Goal: Task Accomplishment & Management: Use online tool/utility

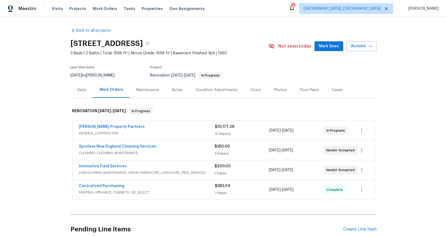
scroll to position [21, 0]
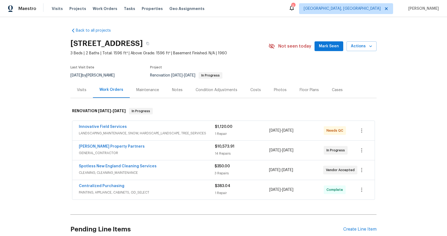
click at [145, 127] on div "Innovative Field Services" at bounding box center [147, 127] width 136 height 7
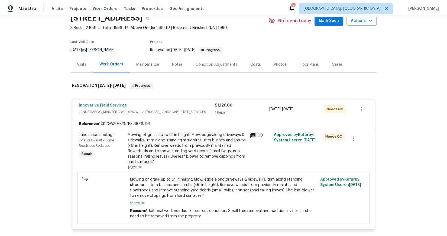
scroll to position [48, 0]
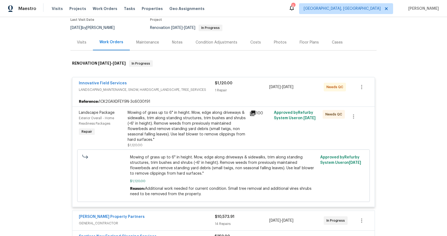
click at [150, 125] on div "Mowing of grass up to 6" in height. Mow, edge along driveways & sidewalks, trim…" at bounding box center [187, 126] width 119 height 33
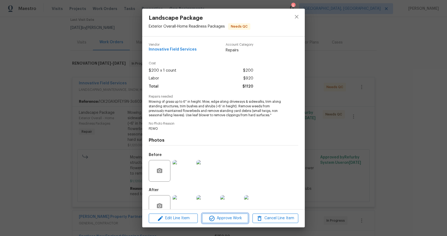
click at [219, 219] on span "Approve Work" at bounding box center [225, 218] width 43 height 7
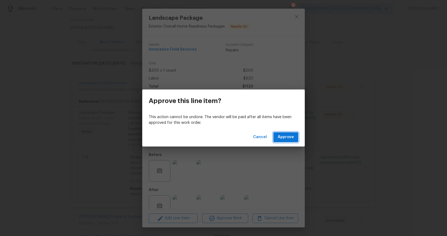
click at [293, 137] on span "Approve" at bounding box center [286, 137] width 16 height 7
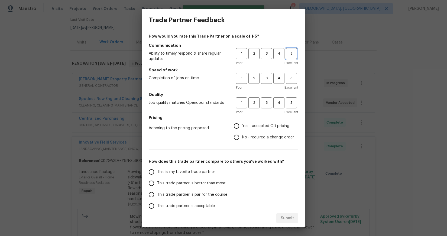
click at [286, 58] on button "5" at bounding box center [291, 53] width 11 height 11
click at [290, 80] on span "5" at bounding box center [291, 78] width 10 height 6
click at [290, 102] on span "5" at bounding box center [291, 103] width 10 height 6
click at [267, 137] on span "No - required a change order" at bounding box center [268, 138] width 52 height 6
click at [242, 137] on input "No - required a change order" at bounding box center [236, 137] width 11 height 11
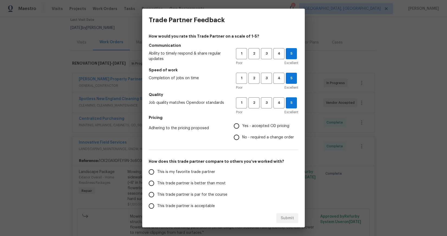
radio input "true"
click at [202, 183] on span "This trade partner is better than most" at bounding box center [191, 184] width 69 height 6
click at [157, 183] on input "This trade partner is better than most" at bounding box center [151, 183] width 11 height 11
click at [285, 221] on span "Submit" at bounding box center [287, 218] width 13 height 7
radio input "true"
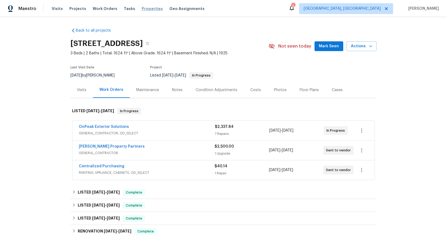
click at [143, 10] on span "Properties" at bounding box center [152, 8] width 21 height 5
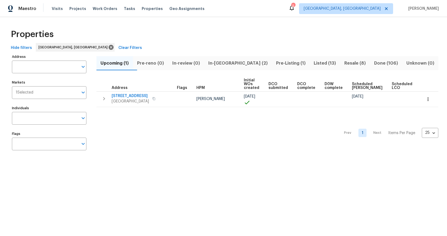
click at [320, 65] on span "Listed (13)" at bounding box center [325, 64] width 24 height 8
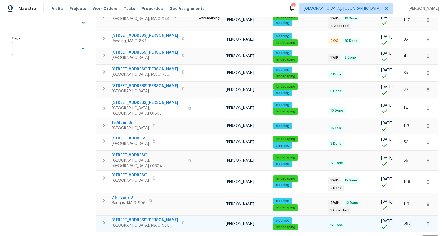
scroll to position [96, 0]
click at [124, 218] on span "8 Wyman Ave" at bounding box center [145, 220] width 67 height 5
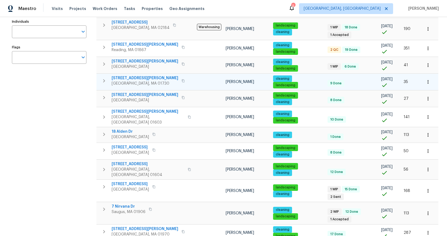
scroll to position [83, 0]
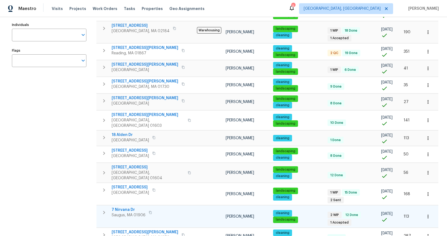
click at [123, 207] on span "7 Nirvana Dr" at bounding box center [129, 209] width 34 height 5
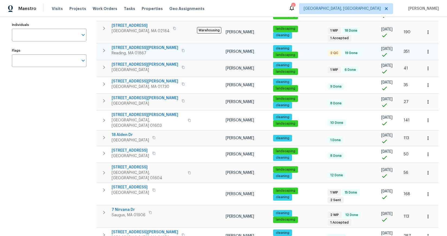
click at [128, 51] on span "Reading, MA 01867" at bounding box center [145, 53] width 67 height 5
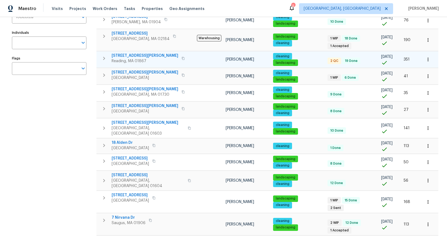
scroll to position [76, 0]
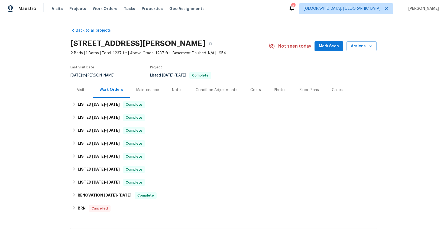
click at [174, 88] on div "Notes" at bounding box center [177, 89] width 11 height 5
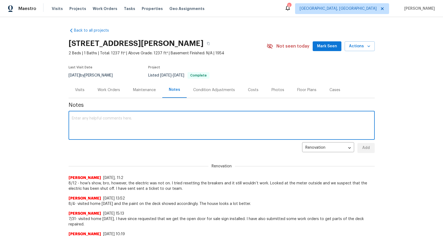
click at [179, 126] on textarea at bounding box center [222, 126] width 300 height 19
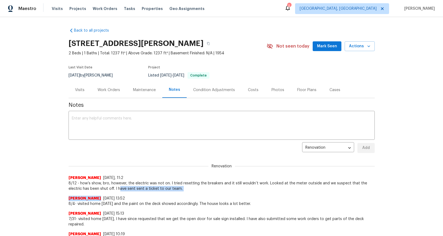
drag, startPoint x: 175, startPoint y: 192, endPoint x: 103, endPoint y: 187, distance: 71.9
click at [181, 194] on div "Mark DiDio Jr. 8/4/25, 13:52 8/4- visited home today and the paint on the deck …" at bounding box center [222, 199] width 306 height 15
click at [186, 194] on div "Mark DiDio Jr. 8/4/25, 13:52 8/4- visited home today and the paint on the deck …" at bounding box center [222, 199] width 306 height 15
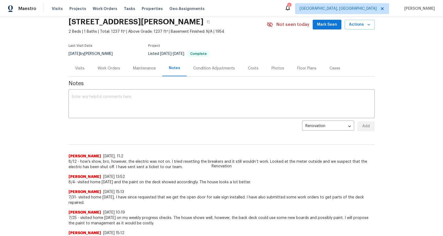
scroll to position [23, 0]
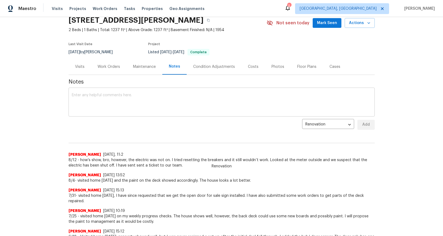
click at [86, 109] on textarea at bounding box center [222, 102] width 300 height 19
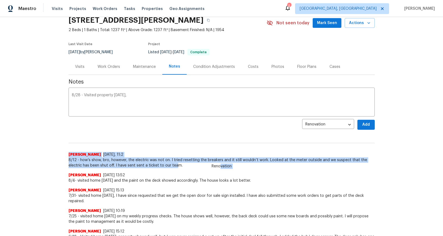
drag, startPoint x: 219, startPoint y: 164, endPoint x: 159, endPoint y: 165, distance: 59.9
click at [159, 165] on div "Renovation Mark DiDio Jr. 8/12/25, 11:2 8/12 - how’s show, bro, however, the el…" at bounding box center [222, 151] width 306 height 34
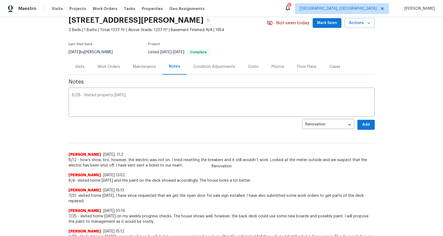
click at [168, 167] on span "8/12 - how’s show, bro, however, the electric was not on. I tried resetting the…" at bounding box center [222, 163] width 306 height 11
click at [141, 97] on textarea "8/28 - Visited property today," at bounding box center [222, 102] width 300 height 19
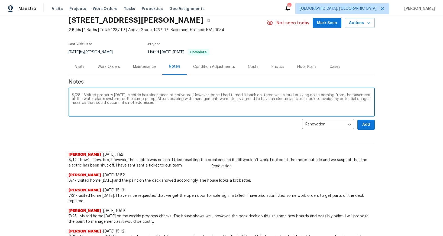
type textarea "8/28 - Visited property today, electric has since been re-activated. However, o…"
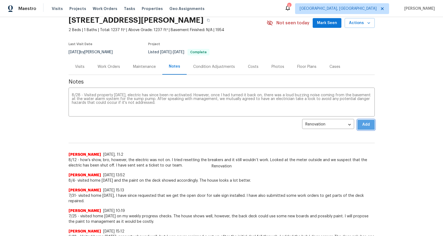
click at [367, 123] on span "Add" at bounding box center [366, 125] width 9 height 7
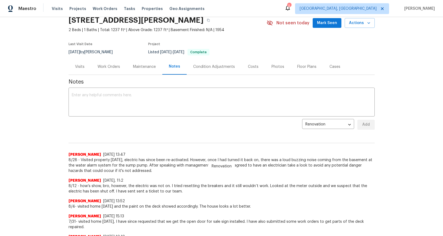
click at [114, 67] on div "Work Orders" at bounding box center [109, 66] width 22 height 5
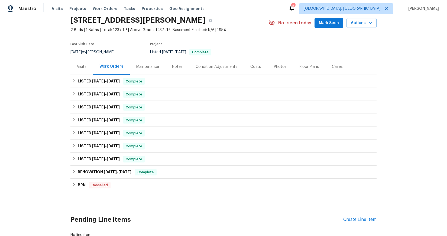
click at [175, 67] on div "Notes" at bounding box center [177, 66] width 11 height 5
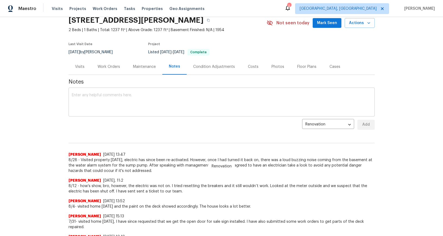
click at [167, 107] on textarea at bounding box center [222, 102] width 300 height 19
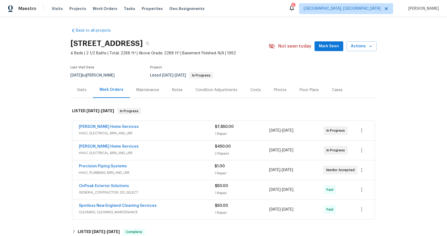
click at [172, 91] on div "Notes" at bounding box center [177, 89] width 11 height 5
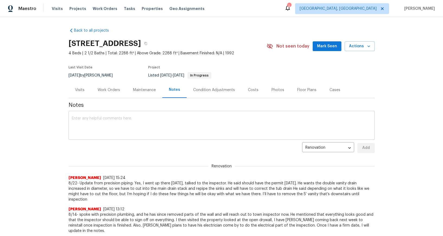
click at [206, 123] on textarea at bounding box center [222, 126] width 300 height 19
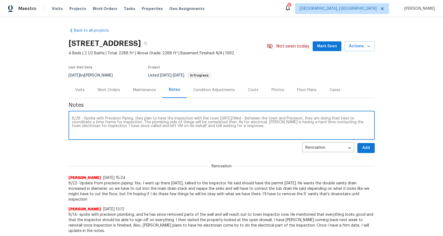
type textarea "8/28 - Spoke with Precision Piping, they plan to have the inspection with the t…"
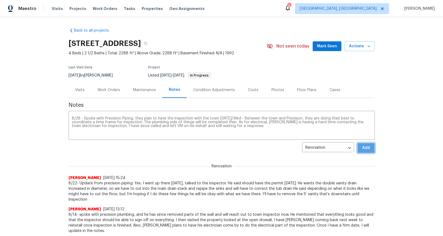
click at [363, 152] on button "Add" at bounding box center [365, 148] width 17 height 10
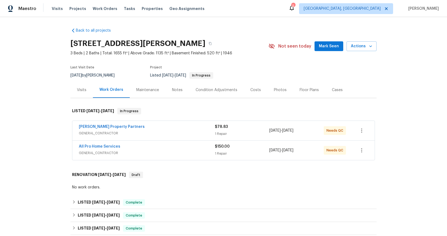
click at [173, 134] on span "GENERAL_CONTRACTOR" at bounding box center [147, 133] width 136 height 5
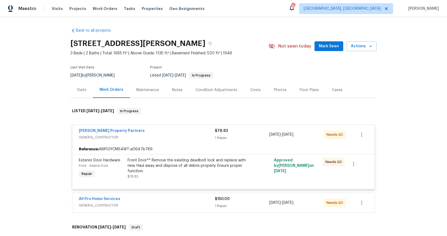
click at [187, 177] on div "Front Door** Remove the exisiting deadbolt lock and replace with new. Haul away…" at bounding box center [187, 169] width 119 height 22
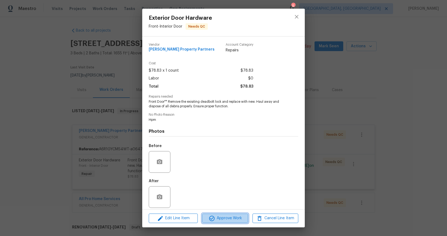
click at [230, 219] on span "Approve Work" at bounding box center [225, 218] width 43 height 7
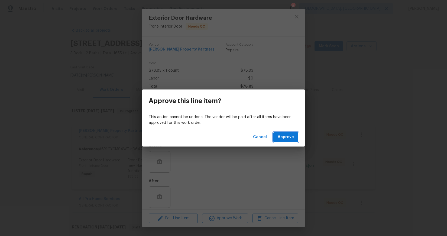
click at [287, 139] on span "Approve" at bounding box center [286, 137] width 16 height 7
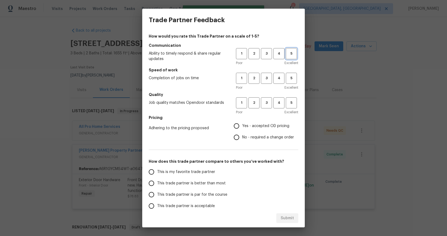
click at [287, 59] on button "5" at bounding box center [291, 53] width 11 height 11
click at [286, 82] on button "5" at bounding box center [291, 78] width 11 height 11
click at [290, 102] on span "5" at bounding box center [291, 103] width 10 height 6
click at [271, 126] on span "Yes - accepted OD pricing" at bounding box center [265, 127] width 47 height 6
click at [242, 126] on input "Yes - accepted OD pricing" at bounding box center [236, 126] width 11 height 11
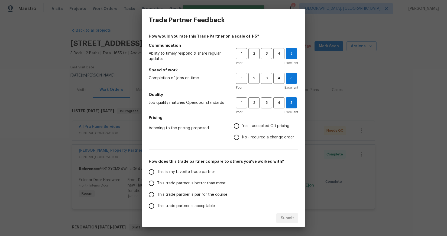
radio input "true"
click at [190, 187] on label "This trade partner is better than most" at bounding box center [189, 183] width 86 height 11
click at [157, 187] on input "This trade partner is better than most" at bounding box center [151, 183] width 11 height 11
click at [283, 218] on span "Submit" at bounding box center [287, 218] width 13 height 7
radio input "true"
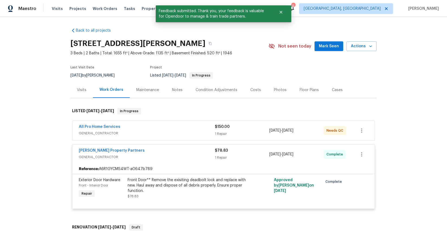
click at [171, 128] on div "All Pro Home Services" at bounding box center [147, 127] width 136 height 7
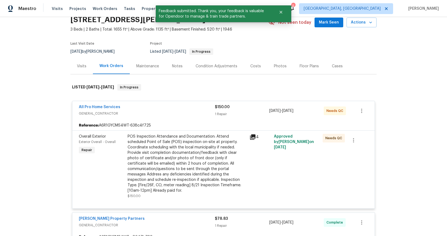
scroll to position [51, 0]
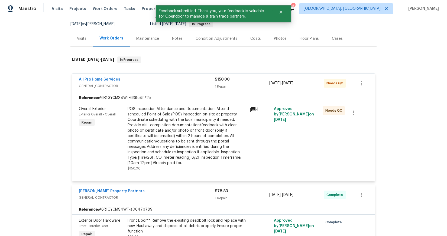
click at [175, 122] on div "POS Inspection Attendance and Documentation: Attend scheduled Point of Sale (PO…" at bounding box center [187, 136] width 119 height 60
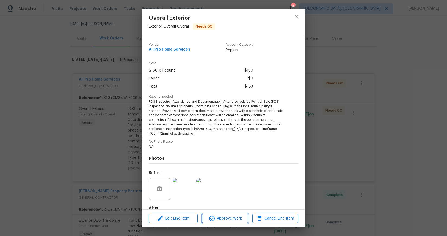
click at [233, 218] on span "Approve Work" at bounding box center [225, 219] width 43 height 7
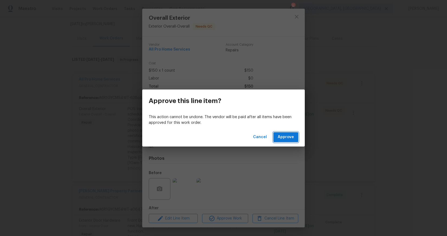
click at [294, 137] on span "Approve" at bounding box center [286, 137] width 16 height 7
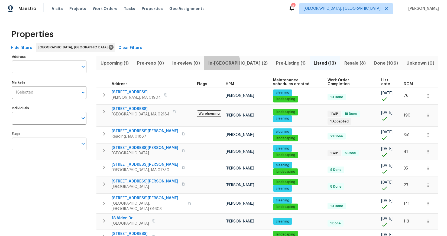
click at [223, 64] on span "In-[GEOGRAPHIC_DATA] (2)" at bounding box center [237, 64] width 61 height 8
